Goal: Navigation & Orientation: Find specific page/section

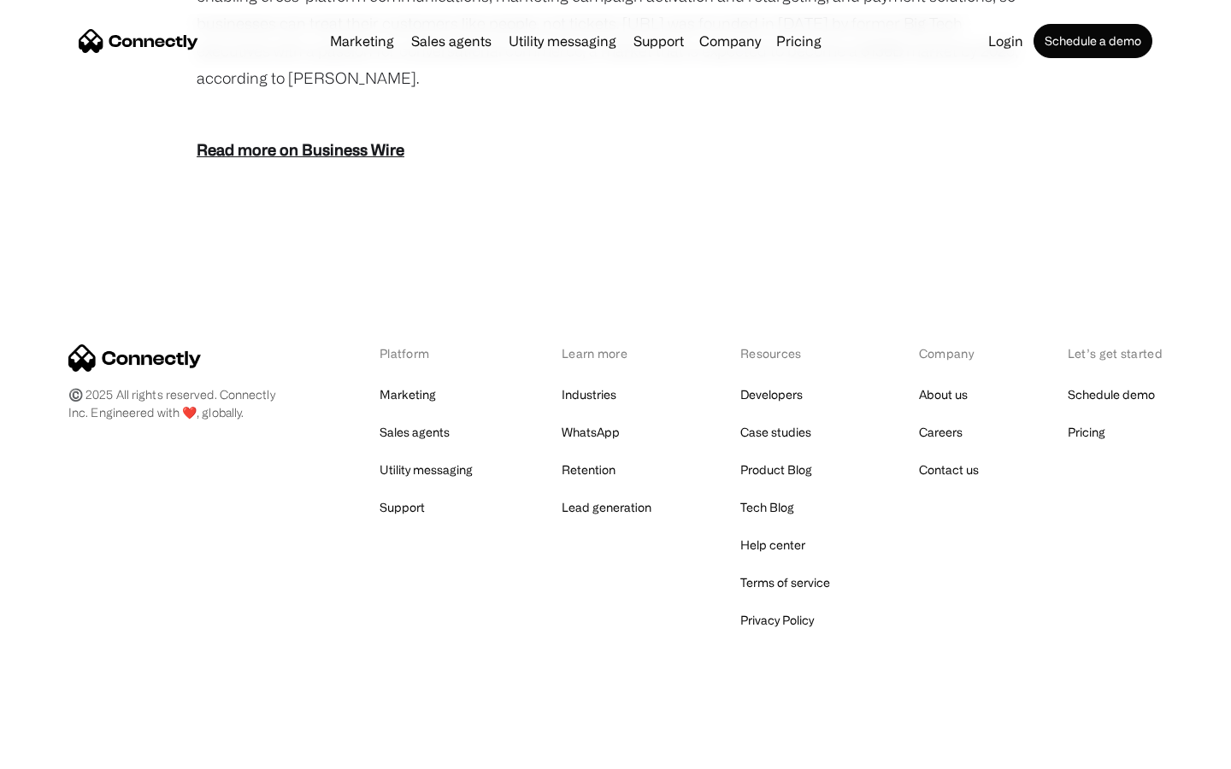
scroll to position [2119, 0]
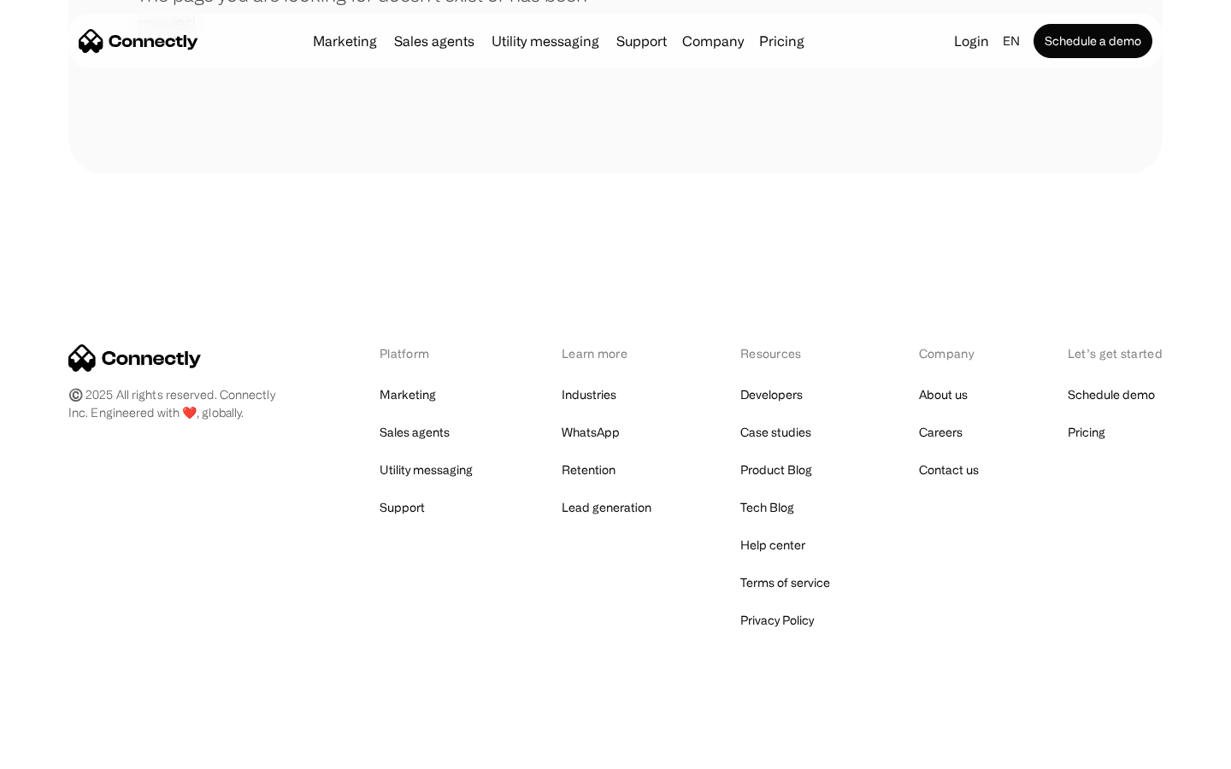
scroll to position [312, 0]
